Goal: Transaction & Acquisition: Purchase product/service

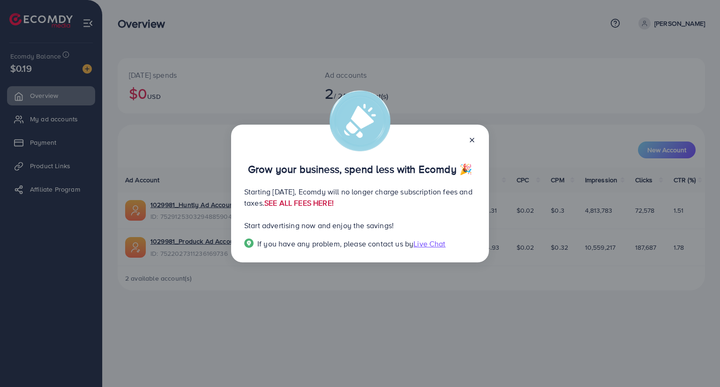
click at [334, 205] on link "SEE ALL FEES HERE!" at bounding box center [299, 203] width 69 height 10
click at [477, 137] on div "Grow your business, spend less with Ecomdy 🎉 Starting September 29, 2025, Ecomd…" at bounding box center [360, 194] width 258 height 138
click at [473, 142] on icon at bounding box center [473, 140] width 8 height 8
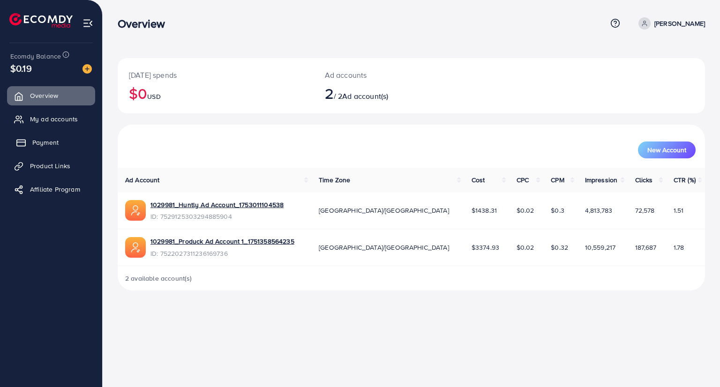
click at [54, 138] on span "Payment" at bounding box center [45, 142] width 26 height 9
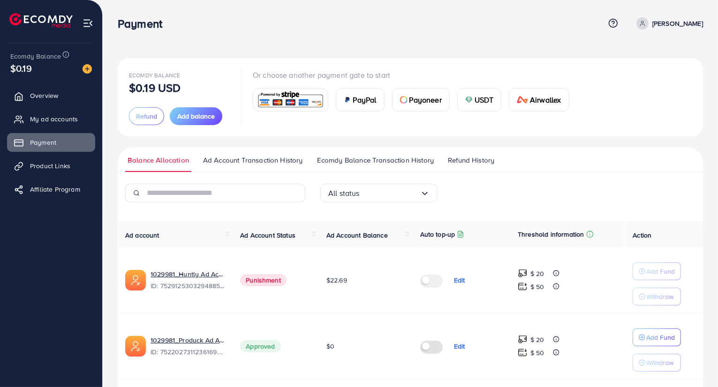
click at [486, 107] on div "USDT" at bounding box center [480, 100] width 44 height 23
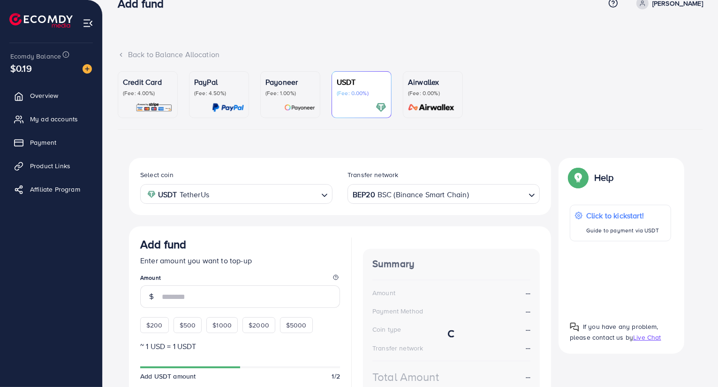
scroll to position [21, 0]
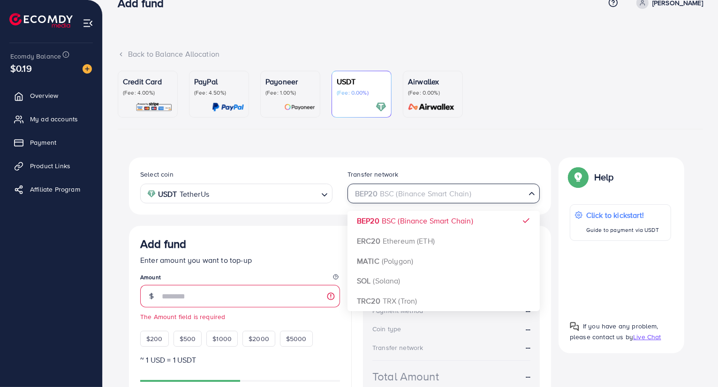
click at [439, 194] on div "BEP20 BSC (Binance Smart Chain)" at bounding box center [438, 193] width 175 height 16
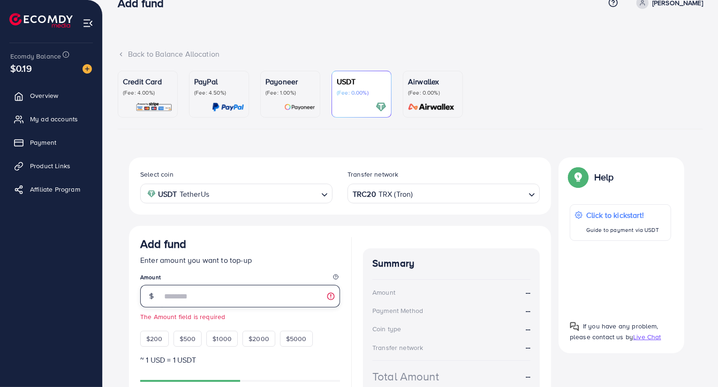
click at [261, 290] on input "number" at bounding box center [251, 296] width 178 height 23
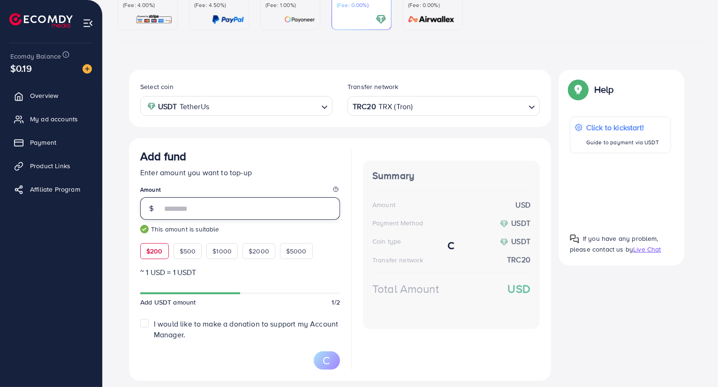
scroll to position [134, 0]
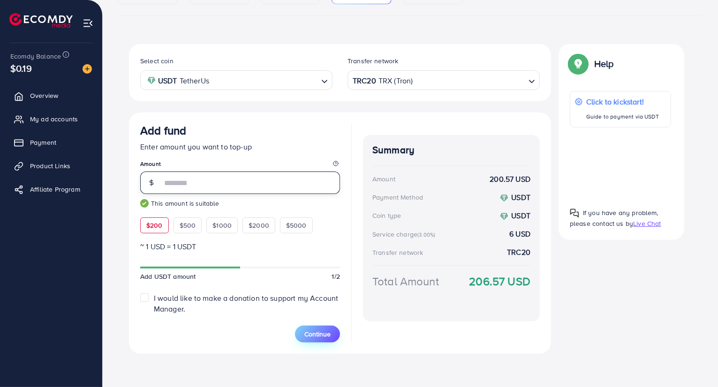
type input "***"
click at [325, 338] on button "Continue" at bounding box center [317, 334] width 45 height 17
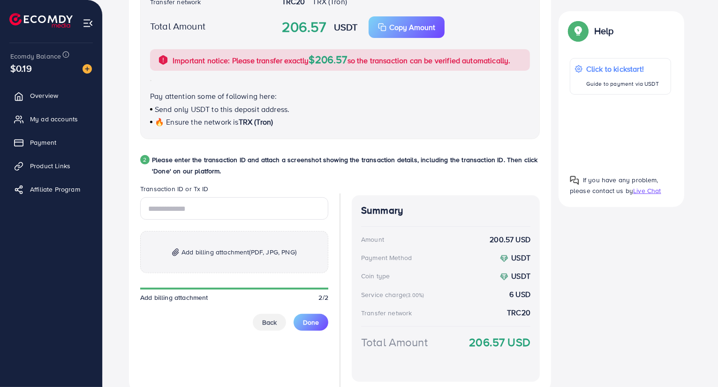
scroll to position [351, 0]
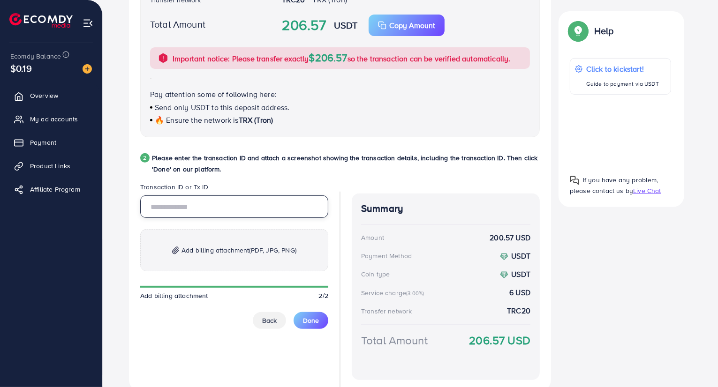
click at [299, 212] on input "text" at bounding box center [234, 207] width 188 height 23
paste input "**********"
type input "**********"
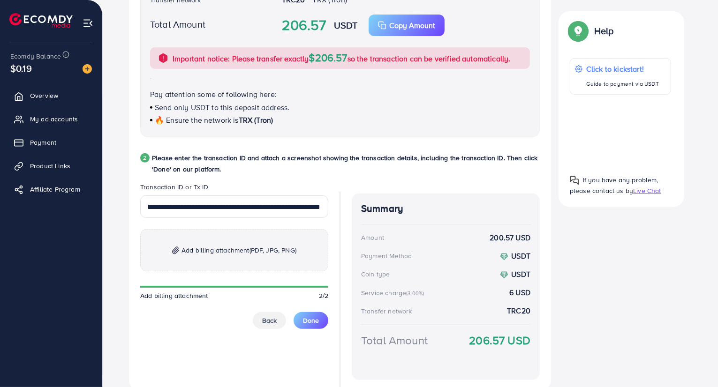
scroll to position [0, 0]
click at [269, 233] on p "Add billing attachment (PDF, JPG, PNG)" at bounding box center [234, 250] width 188 height 42
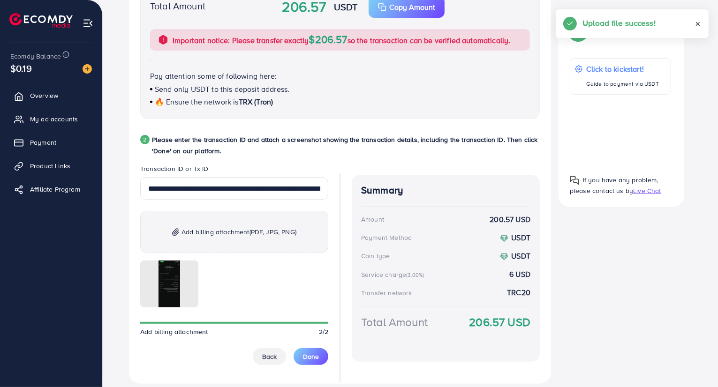
scroll to position [368, 0]
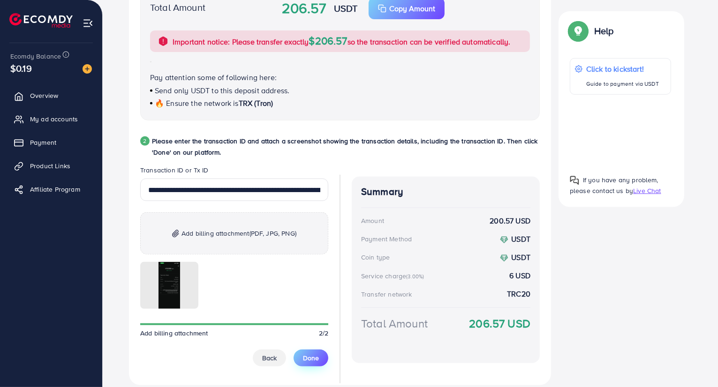
click at [304, 357] on span "Done" at bounding box center [311, 358] width 16 height 9
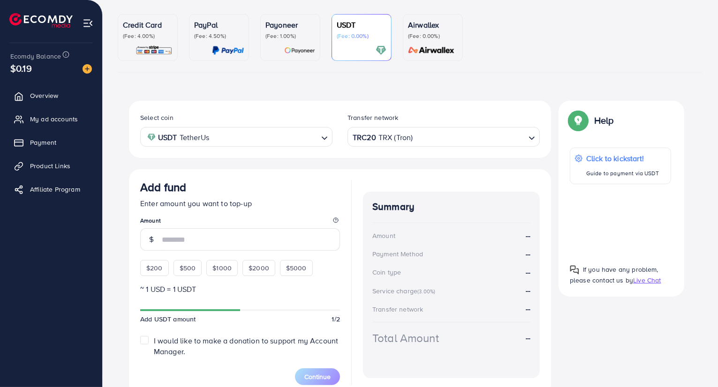
scroll to position [68, 0]
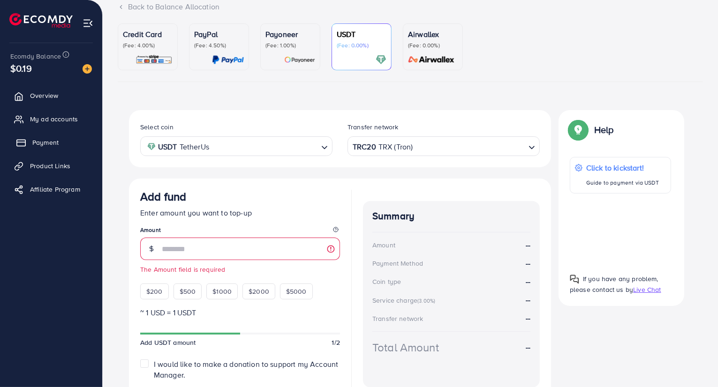
click at [57, 138] on span "Payment" at bounding box center [45, 142] width 26 height 9
